Goal: Information Seeking & Learning: Learn about a topic

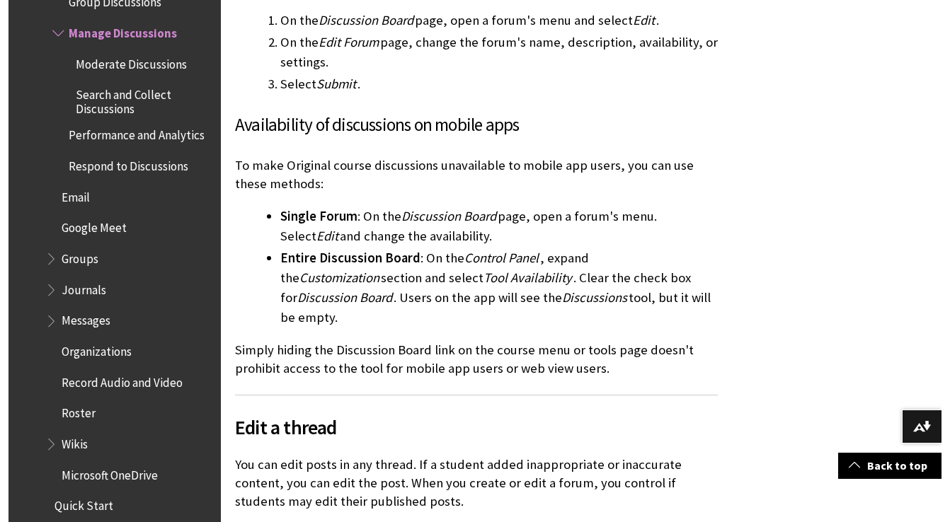
scroll to position [787, 0]
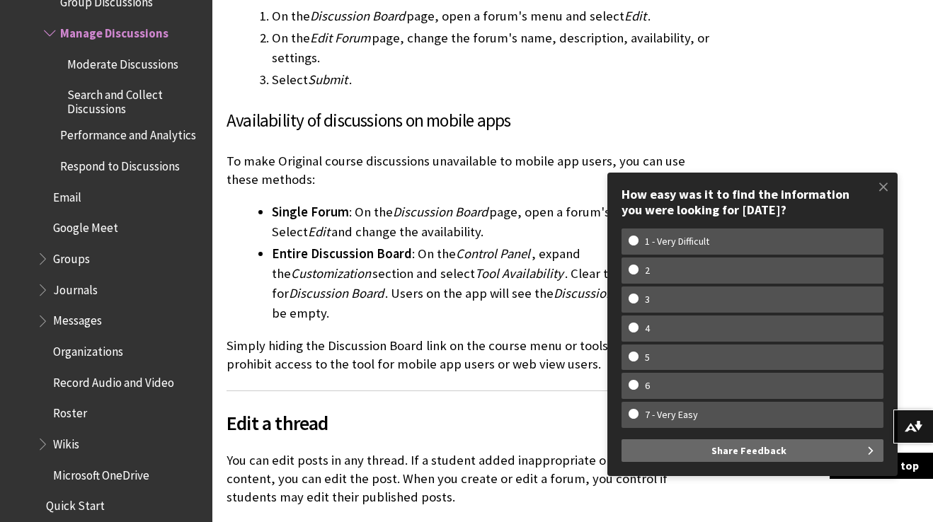
click at [326, 110] on h3 "Availability of discussions on mobile apps" at bounding box center [467, 121] width 483 height 27
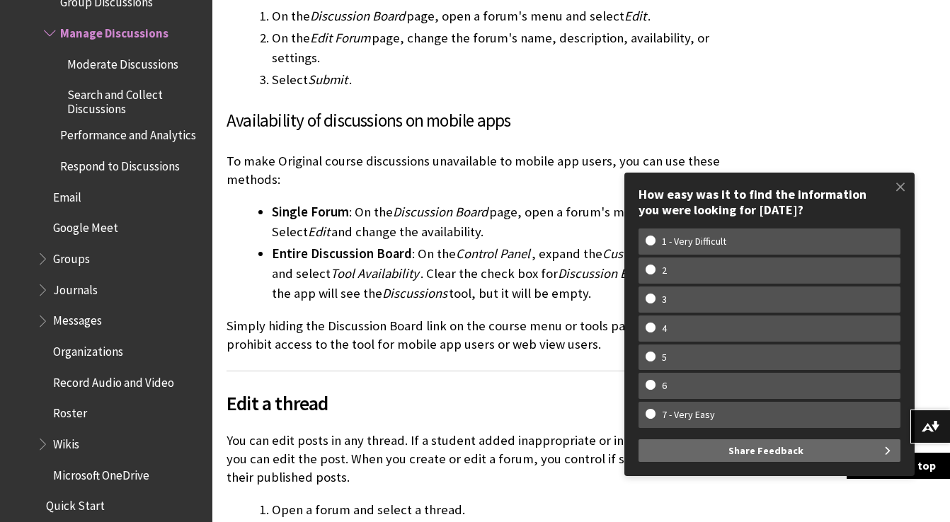
click at [391, 121] on h3 "Availability of discussions on mobile apps" at bounding box center [476, 121] width 500 height 27
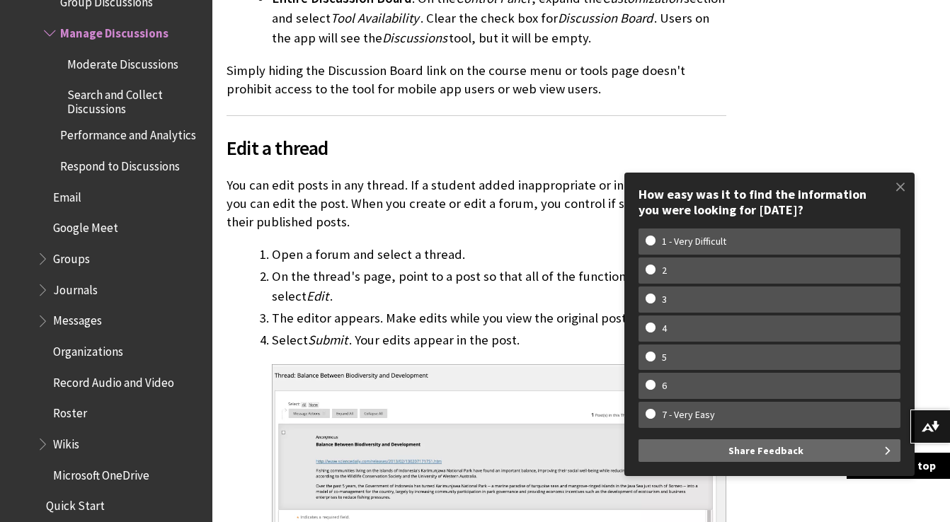
scroll to position [1036, 0]
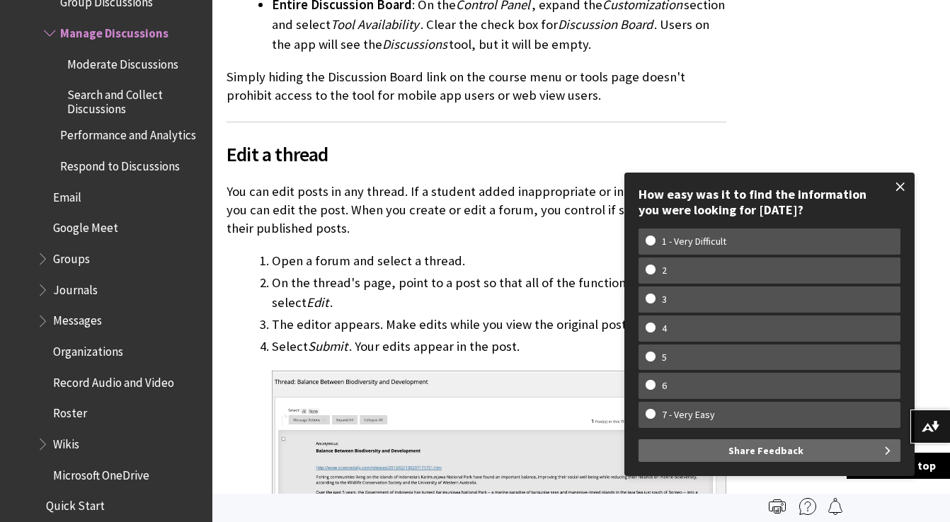
click at [901, 180] on span at bounding box center [900, 187] width 30 height 30
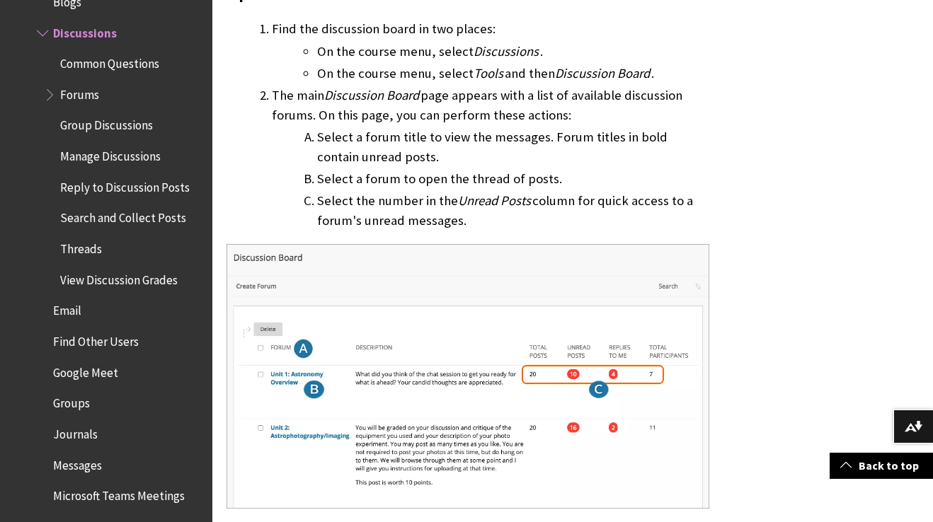
scroll to position [1116, 0]
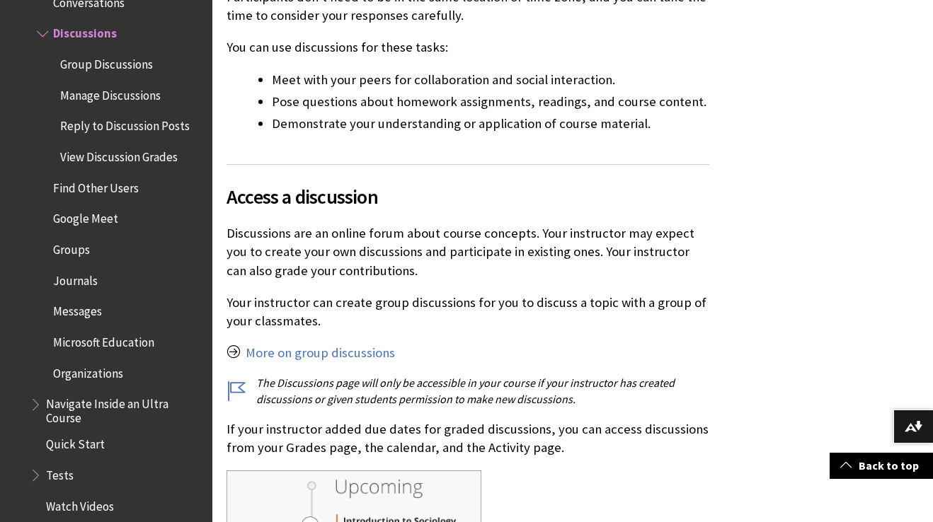
scroll to position [616, 0]
